Goal: Navigation & Orientation: Go to known website

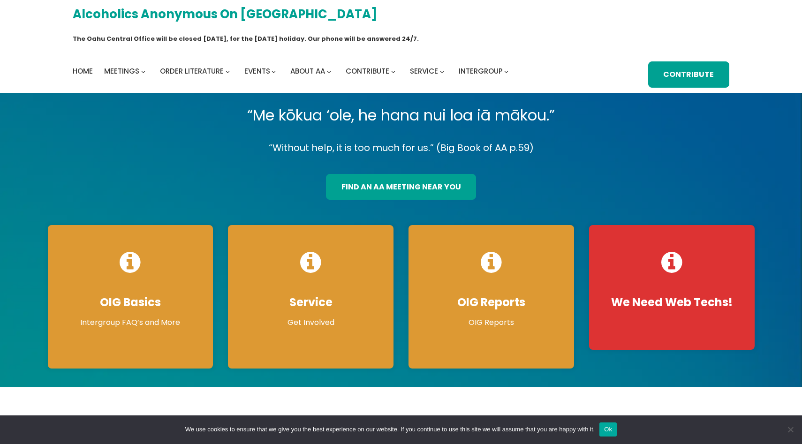
click at [74, 12] on link "Alcoholics Anonymous on [GEOGRAPHIC_DATA]" at bounding box center [225, 14] width 305 height 22
click at [225, 33] on div "Alcoholics Anonymous on Oahu The Oahu Central Office will be closed Monday, Sep…" at bounding box center [401, 46] width 657 height 83
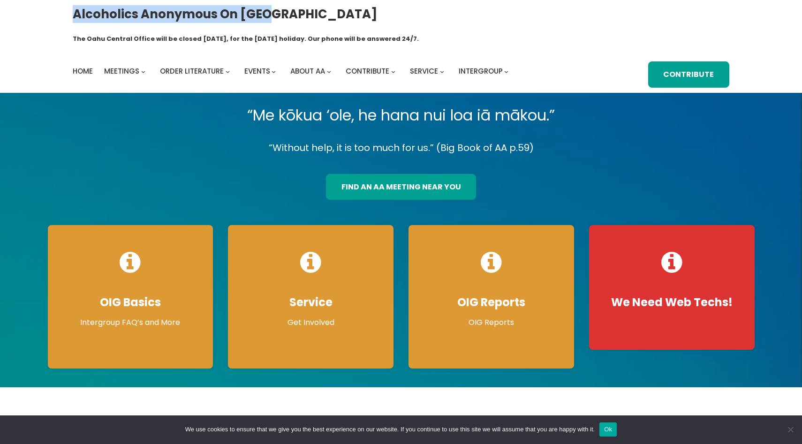
drag, startPoint x: 0, startPoint y: 0, endPoint x: 53, endPoint y: 19, distance: 56.2
click at [53, 19] on div "Alcoholics Anonymous on [GEOGRAPHIC_DATA] The [GEOGRAPHIC_DATA] will be closed …" at bounding box center [401, 46] width 802 height 93
copy link "Alcoholics Anonymous on [GEOGRAPHIC_DATA]"
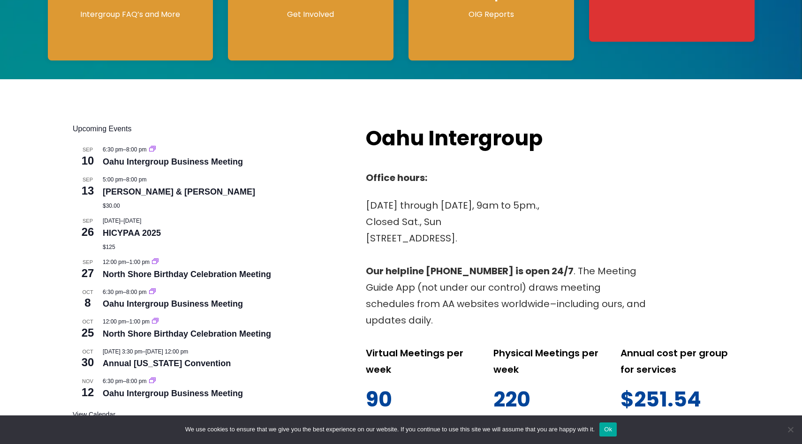
scroll to position [312, 0]
